Goal: Information Seeking & Learning: Find specific fact

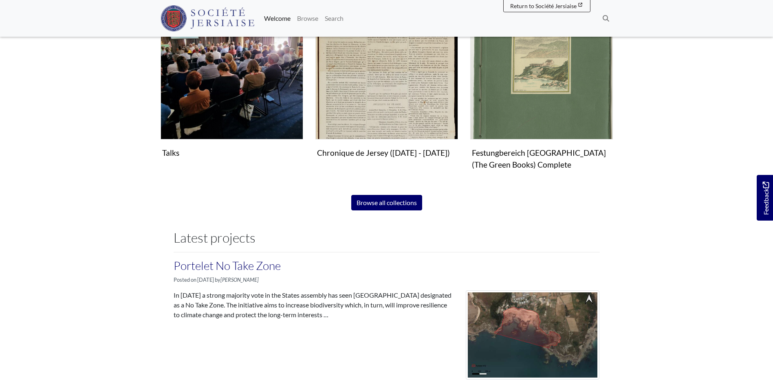
scroll to position [611, 0]
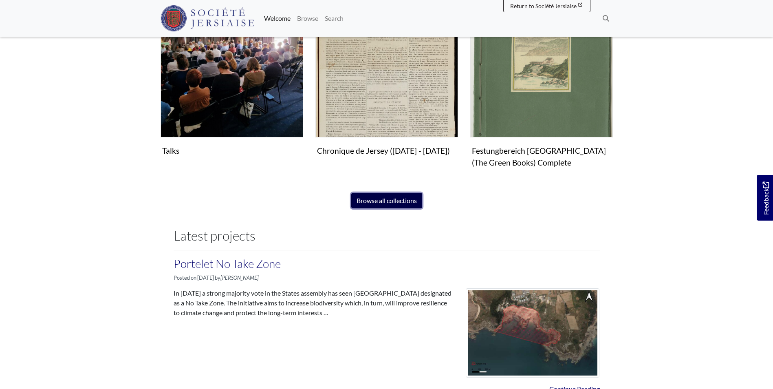
click at [383, 205] on link "Browse all collections" at bounding box center [386, 200] width 71 height 15
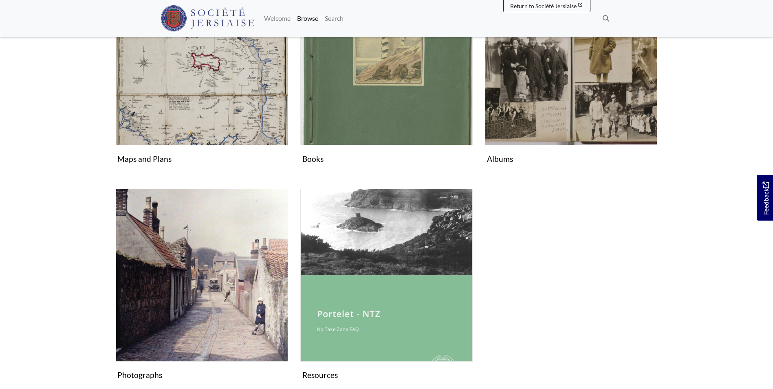
scroll to position [424, 0]
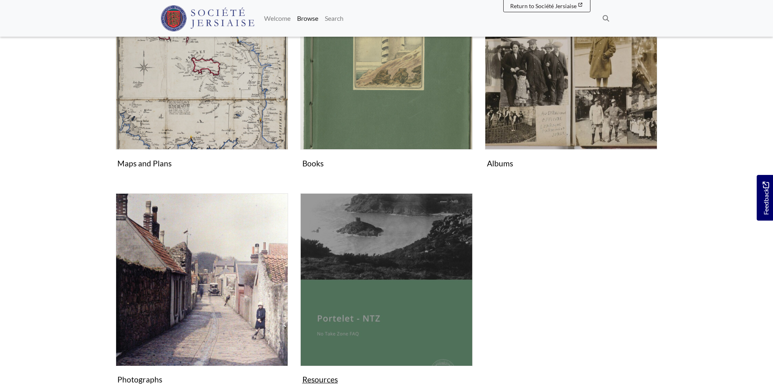
click at [376, 245] on img "Subcollection" at bounding box center [386, 279] width 172 height 172
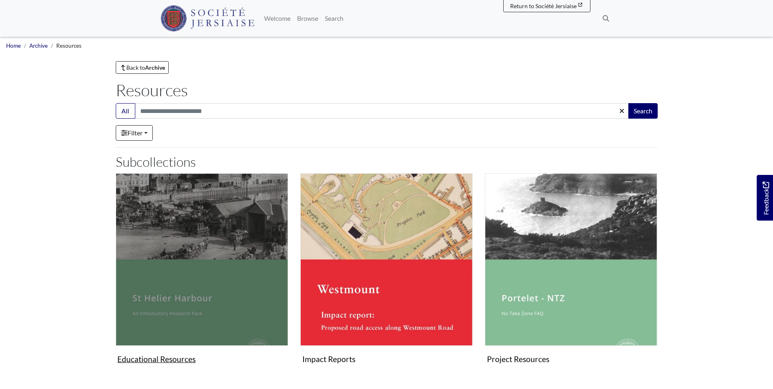
click at [260, 264] on img "Subcollection" at bounding box center [202, 259] width 172 height 172
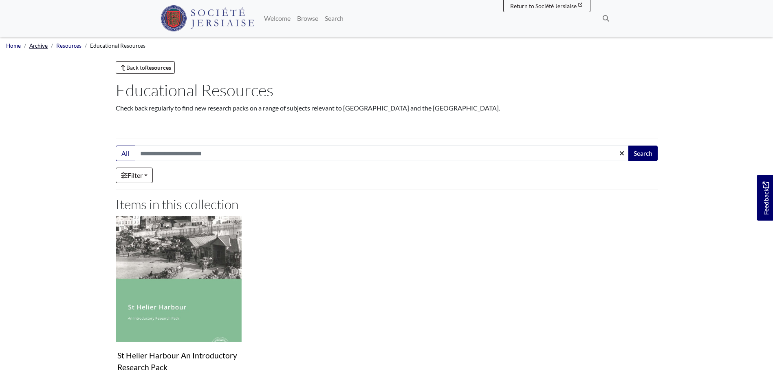
click at [40, 47] on link "Archive" at bounding box center [38, 45] width 18 height 7
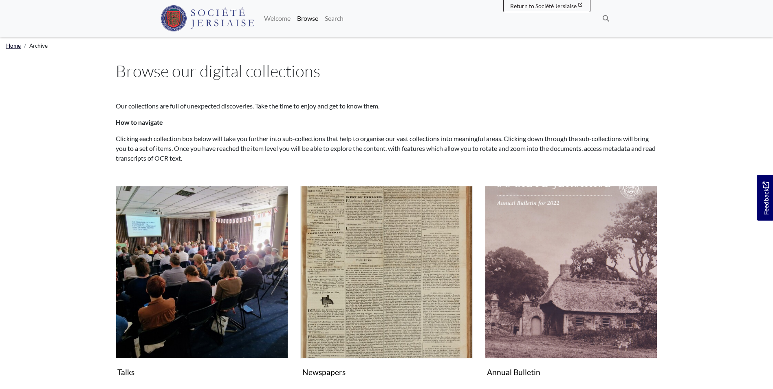
click at [17, 46] on link "Home" at bounding box center [13, 45] width 15 height 7
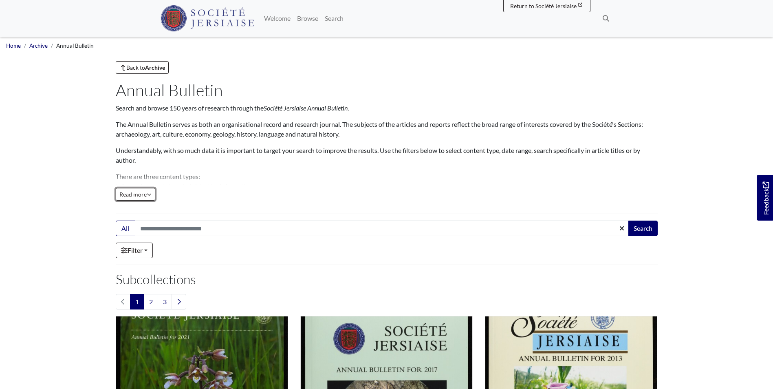
drag, startPoint x: 150, startPoint y: 193, endPoint x: 157, endPoint y: 192, distance: 7.0
click at [150, 193] on icon "Read all of the content" at bounding box center [149, 194] width 5 height 6
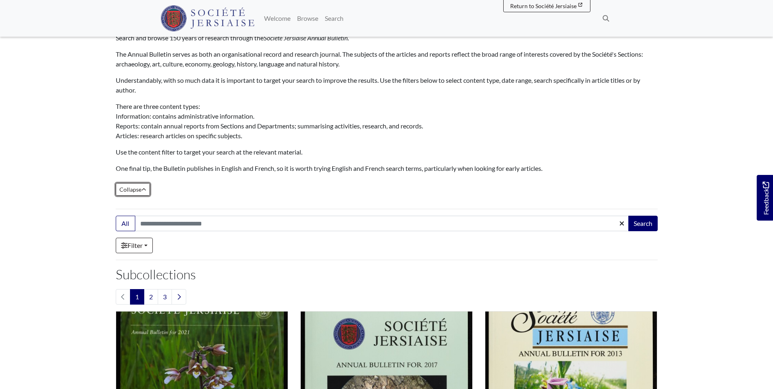
scroll to position [81, 0]
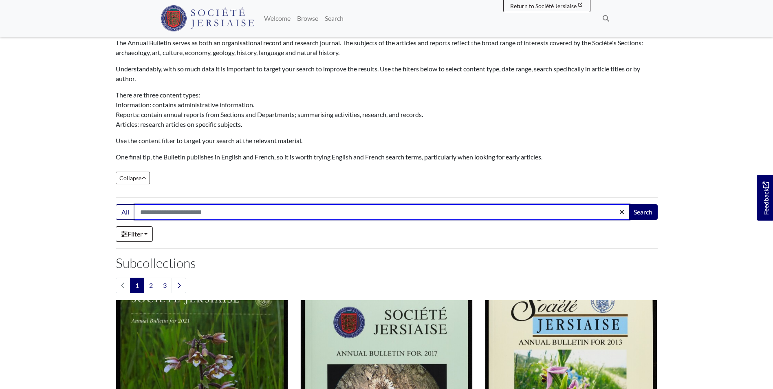
click at [265, 211] on input "Search:" at bounding box center [382, 211] width 494 height 15
type input "*******"
click at [628, 204] on button "Search" at bounding box center [642, 211] width 29 height 15
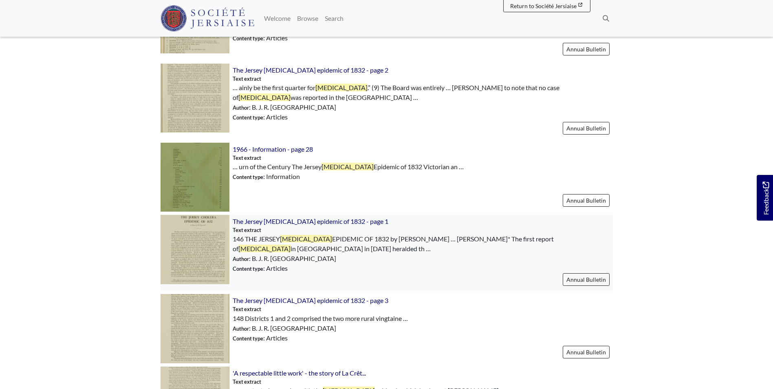
scroll to position [774, 0]
click at [302, 220] on span "The Jersey [MEDICAL_DATA] epidemic of 1832 - page 1" at bounding box center [311, 221] width 156 height 8
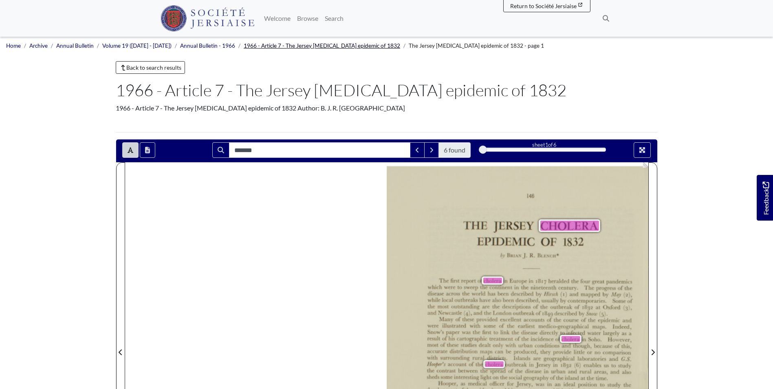
click at [314, 46] on link "1966 - Article 7 - The Jersey [MEDICAL_DATA] epidemic of 1832" at bounding box center [322, 45] width 156 height 7
